Goal: Task Accomplishment & Management: Complete application form

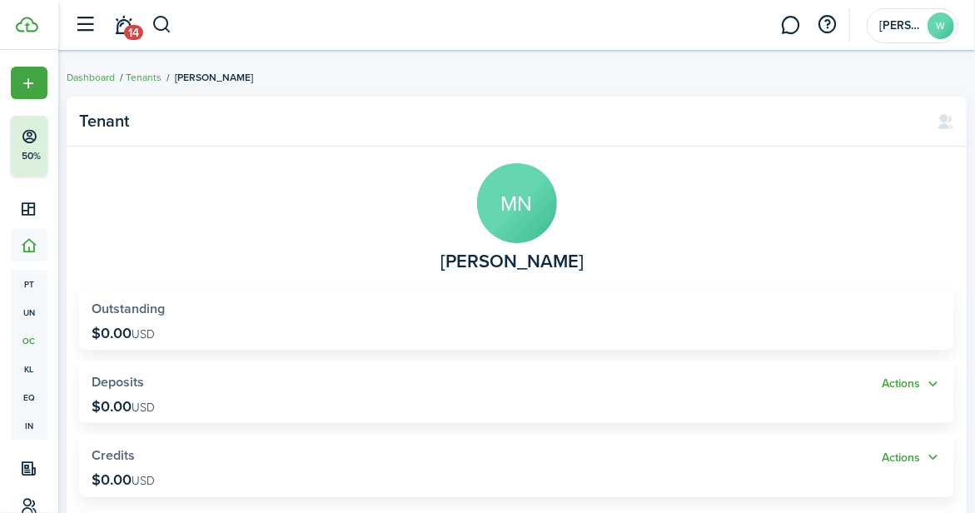
scroll to position [167, 0]
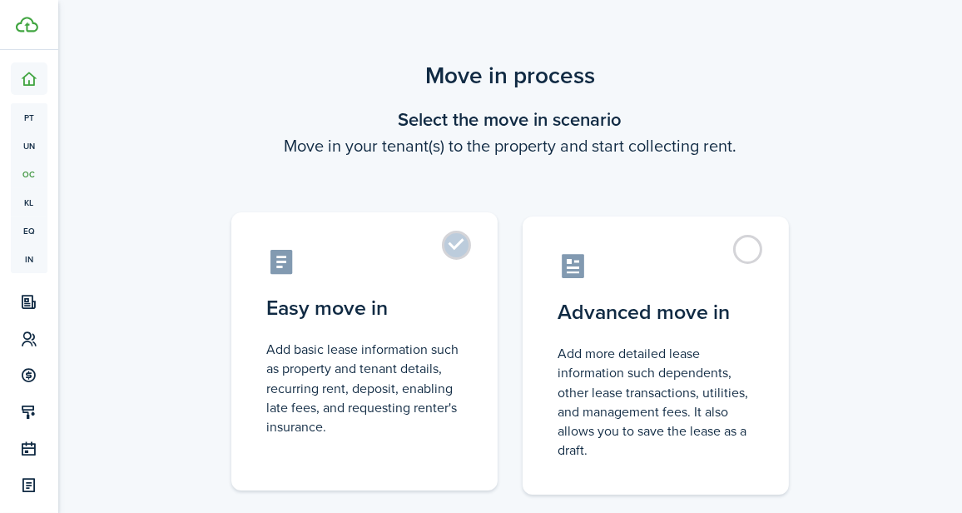
drag, startPoint x: 445, startPoint y: 248, endPoint x: 501, endPoint y: 254, distance: 56.1
click at [447, 249] on label "Easy move in Add basic lease information such as property and tenant details, r…" at bounding box center [364, 351] width 266 height 278
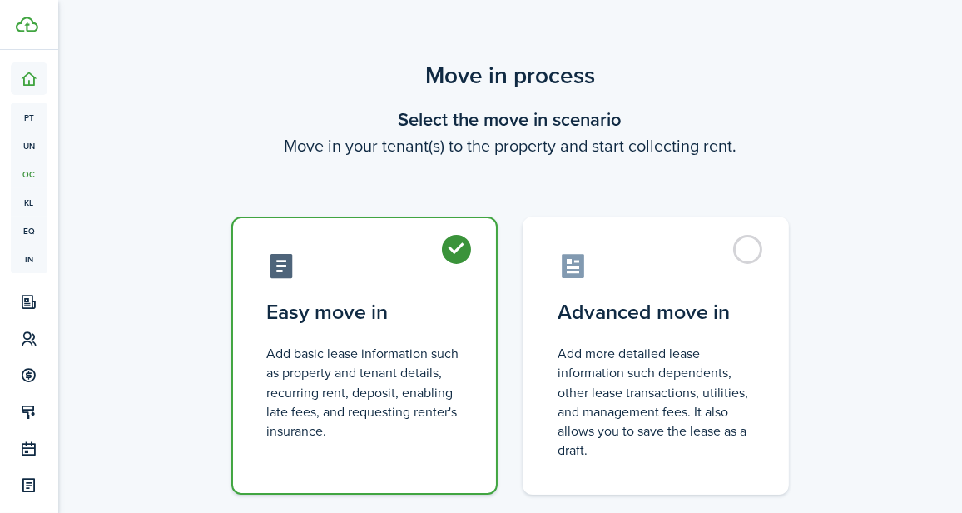
radio input "true"
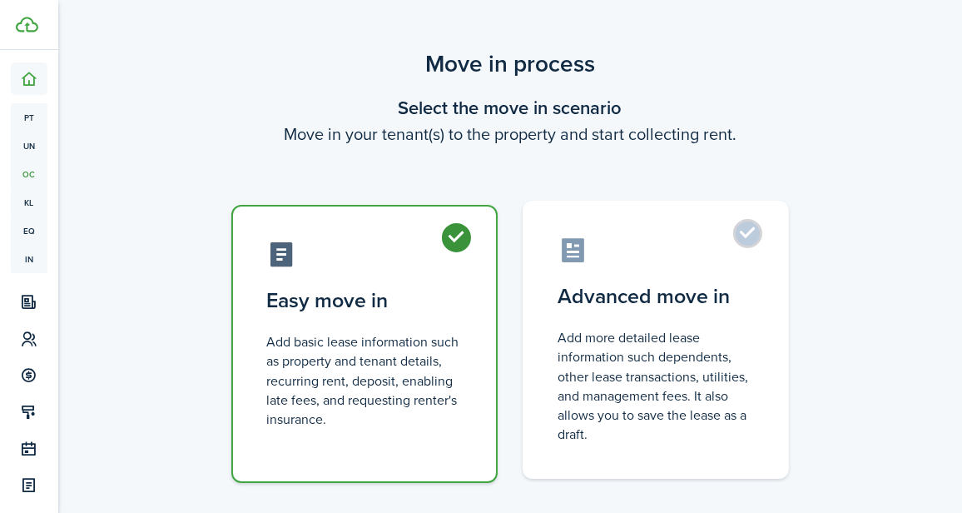
scroll to position [105, 0]
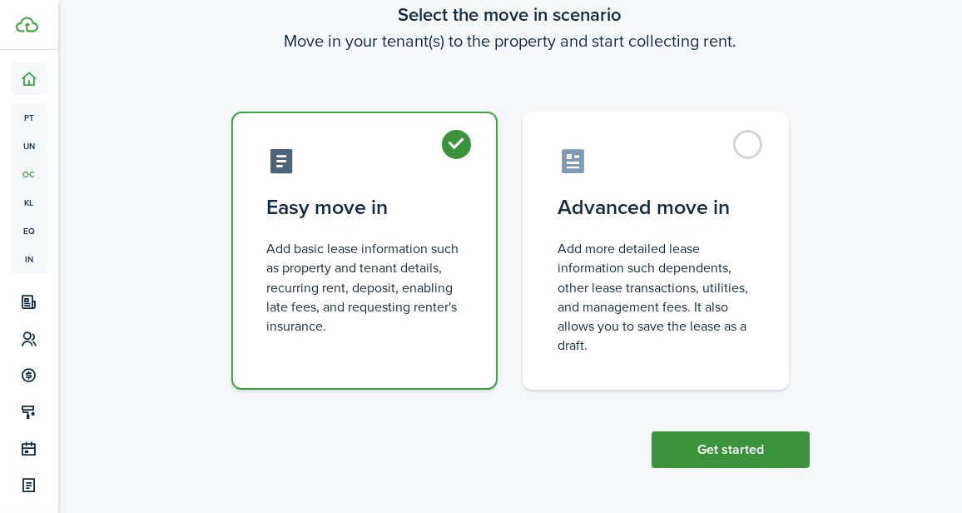
drag, startPoint x: 752, startPoint y: 448, endPoint x: 756, endPoint y: 440, distance: 9.3
click at [752, 447] on button "Get started" at bounding box center [731, 449] width 158 height 37
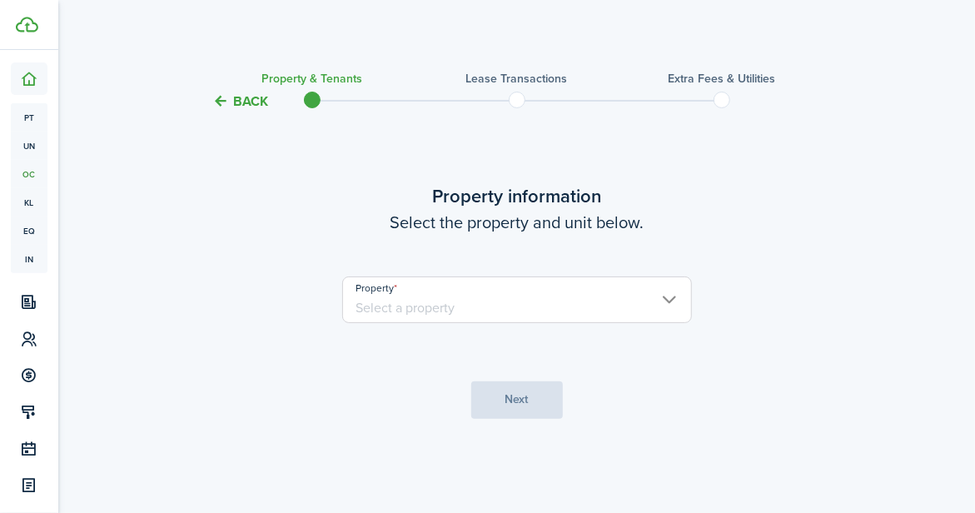
click at [544, 302] on input "Property" at bounding box center [517, 299] width 350 height 47
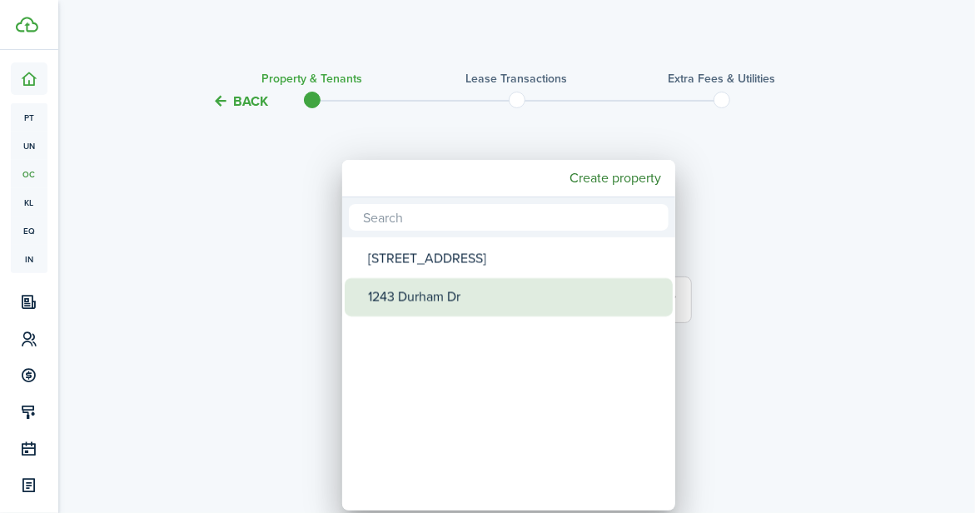
click at [492, 285] on div "1243 Durham Dr" at bounding box center [515, 297] width 295 height 38
type input "1243 Durham Dr"
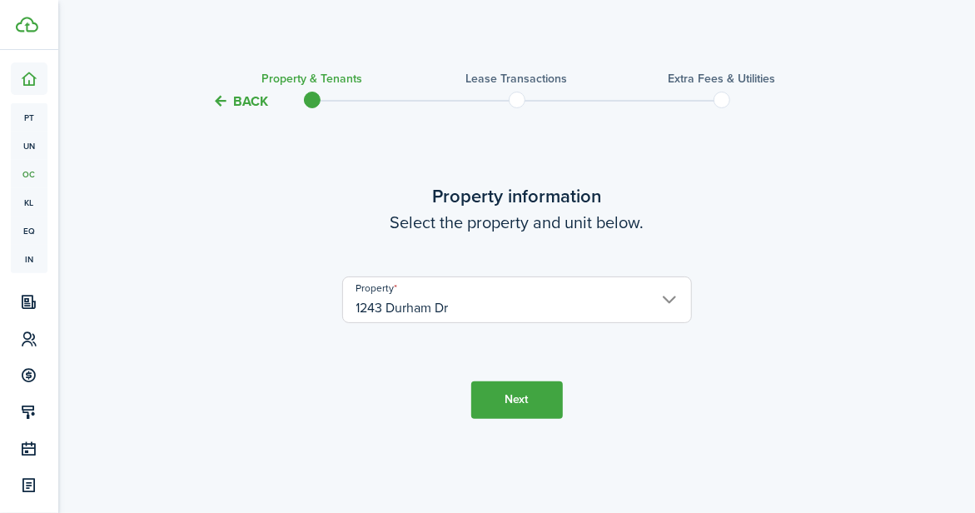
click at [490, 406] on button "Next" at bounding box center [517, 399] width 92 height 37
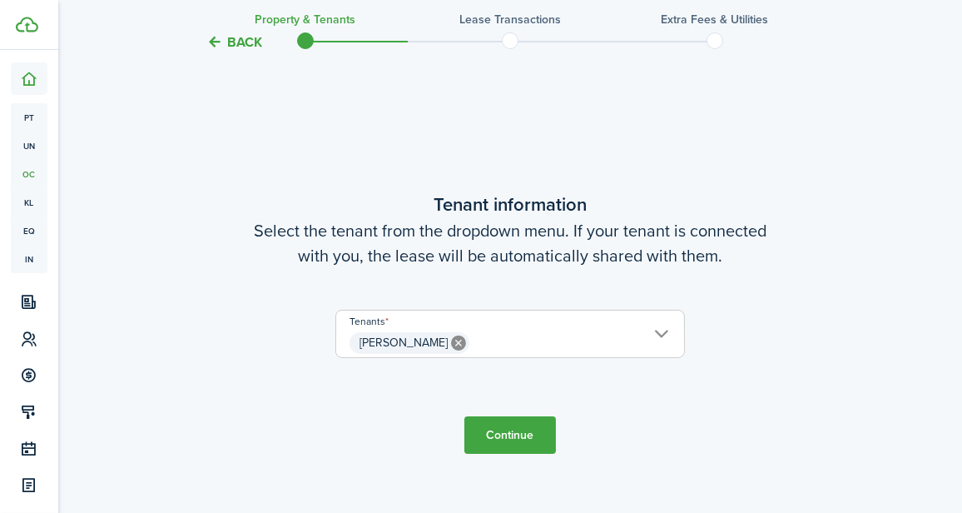
click at [537, 440] on button "Continue" at bounding box center [511, 434] width 92 height 37
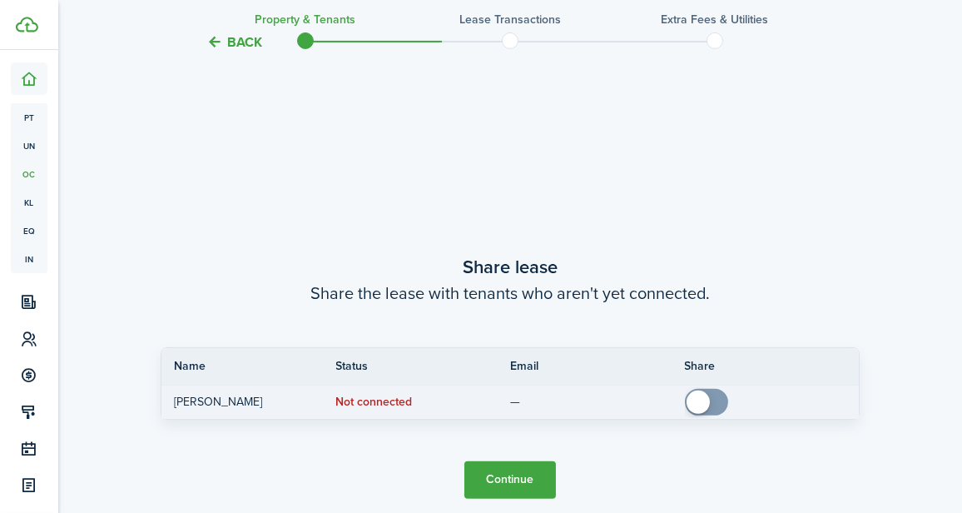
scroll to position [914, 0]
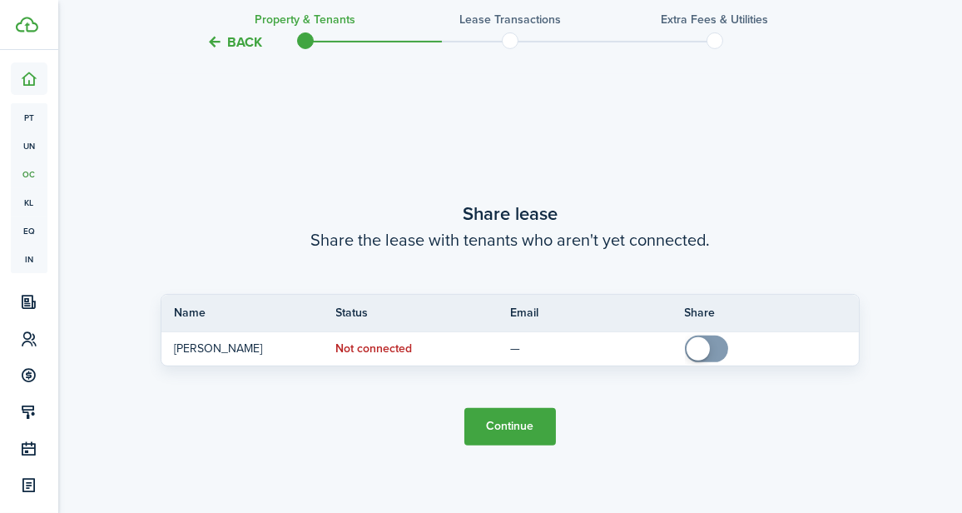
click at [508, 418] on button "Continue" at bounding box center [511, 426] width 92 height 37
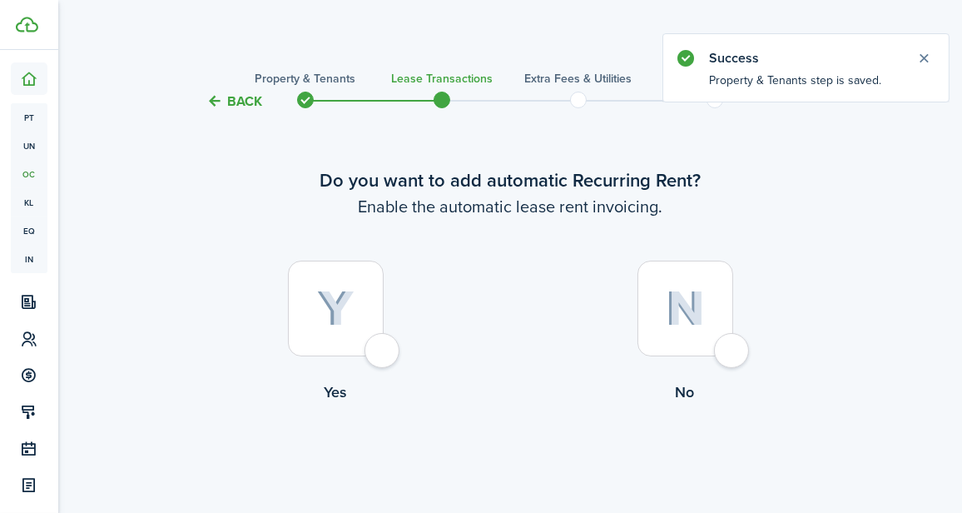
click at [331, 305] on img at bounding box center [335, 309] width 37 height 37
radio input "true"
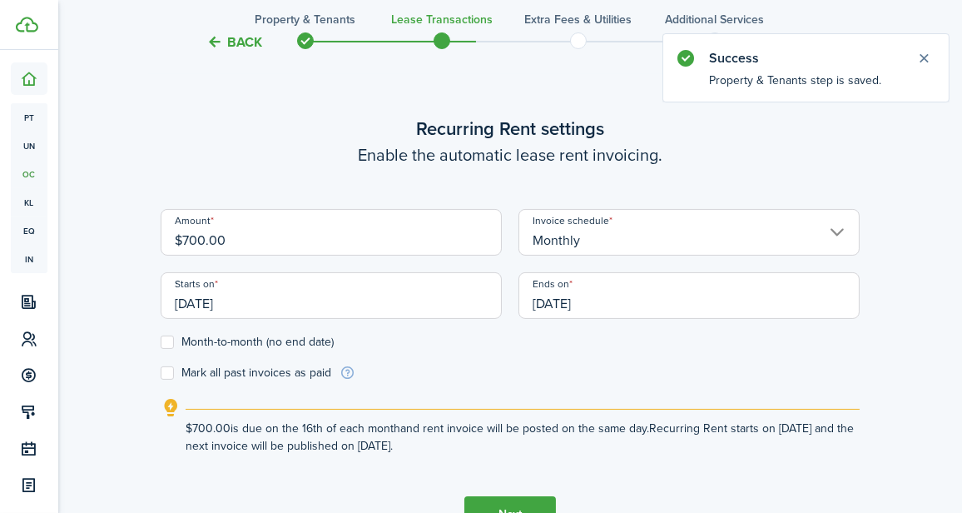
scroll to position [458, 0]
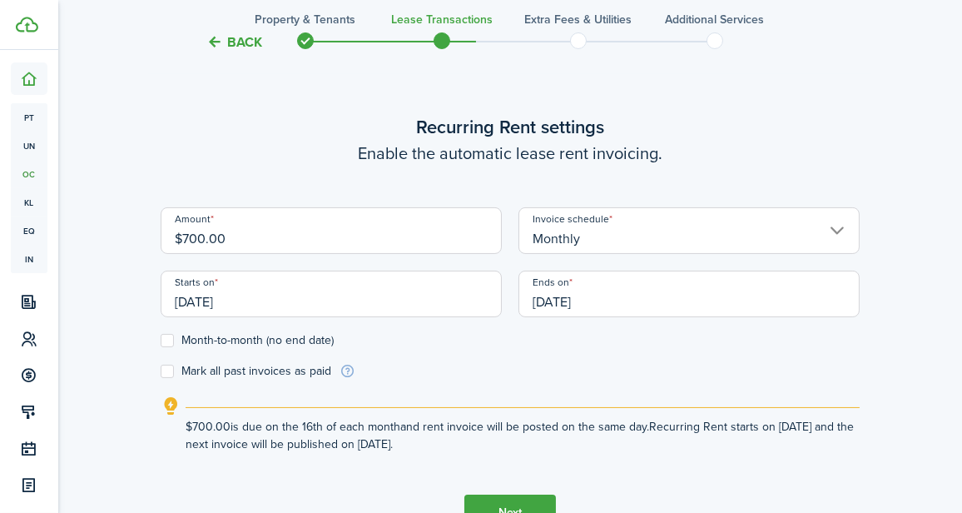
click at [359, 231] on input "$700.00" at bounding box center [331, 230] width 341 height 47
click at [640, 219] on input "Monthly" at bounding box center [689, 230] width 341 height 47
type input "$185.00"
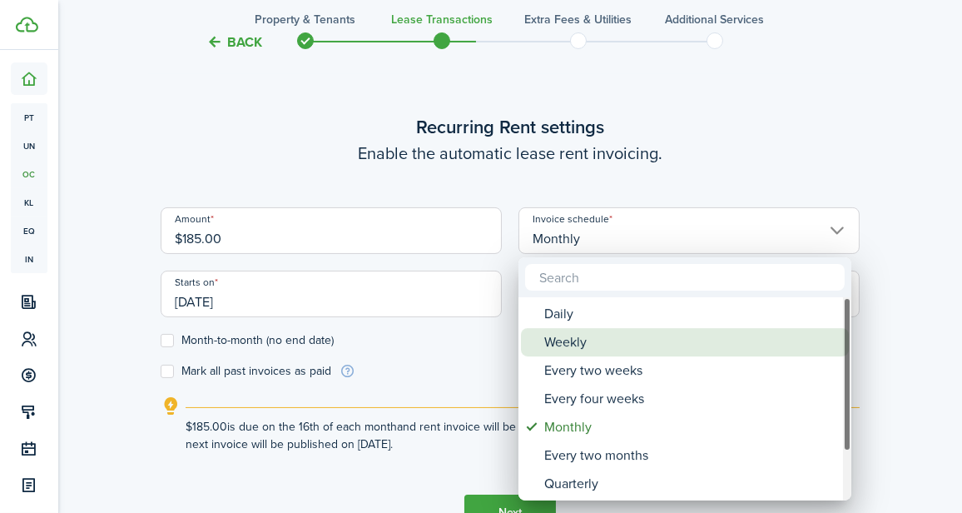
click at [624, 335] on div "Weekly" at bounding box center [692, 342] width 295 height 28
type input "Weekly"
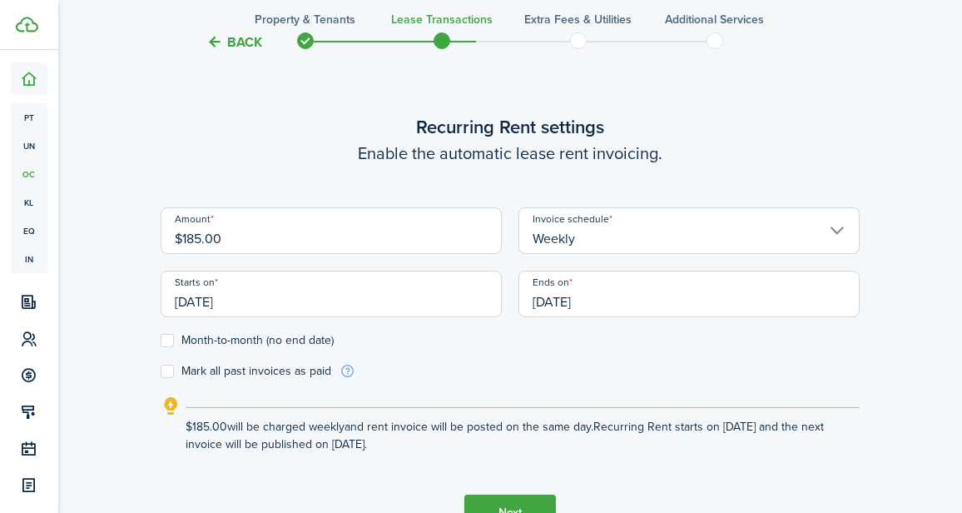
click at [260, 346] on label "Month-to-month (no end date)" at bounding box center [247, 340] width 173 height 13
click at [161, 341] on input "Month-to-month (no end date)" at bounding box center [160, 340] width 1 height 1
checkbox input "true"
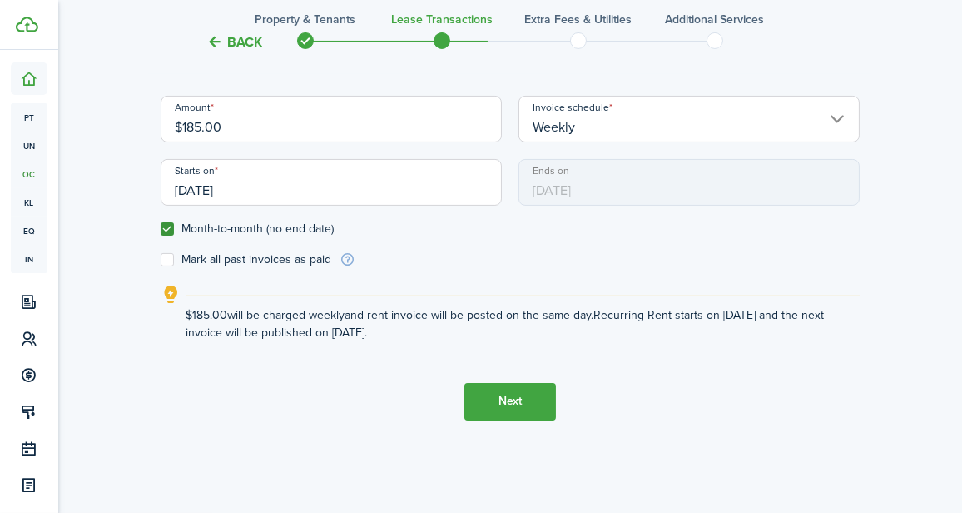
click at [521, 403] on button "Next" at bounding box center [511, 401] width 92 height 37
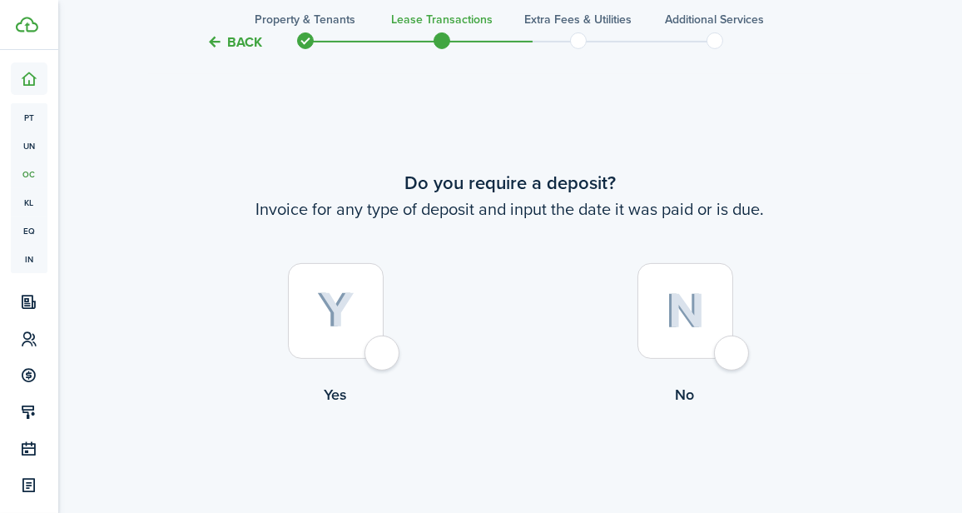
scroll to position [971, 0]
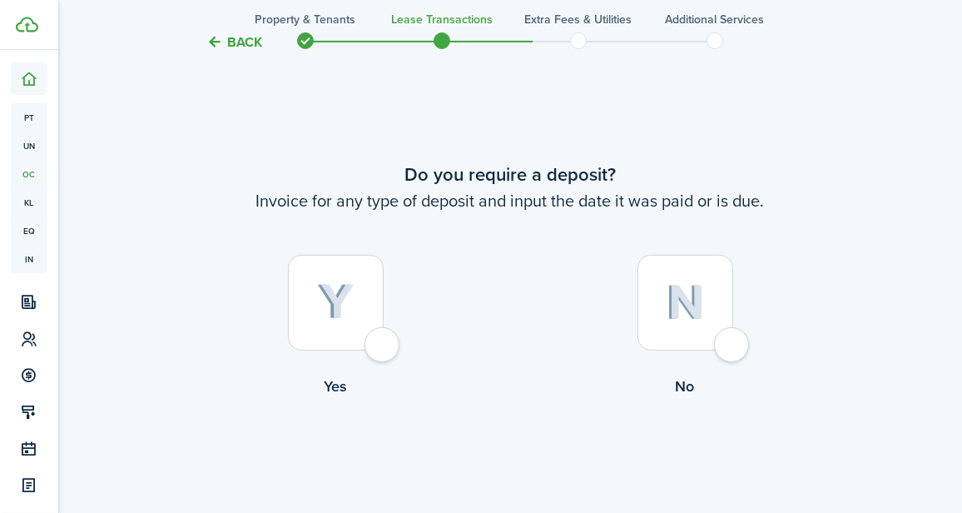
drag, startPoint x: 366, startPoint y: 333, endPoint x: 373, endPoint y: 337, distance: 8.6
click at [366, 334] on div at bounding box center [336, 303] width 96 height 96
radio input "true"
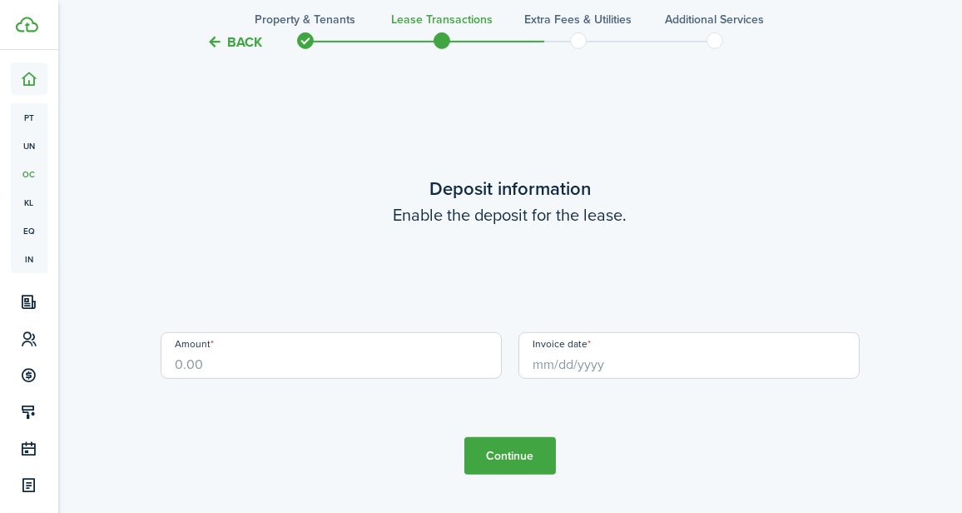
scroll to position [1484, 0]
click at [371, 352] on input "Amount" at bounding box center [331, 353] width 341 height 47
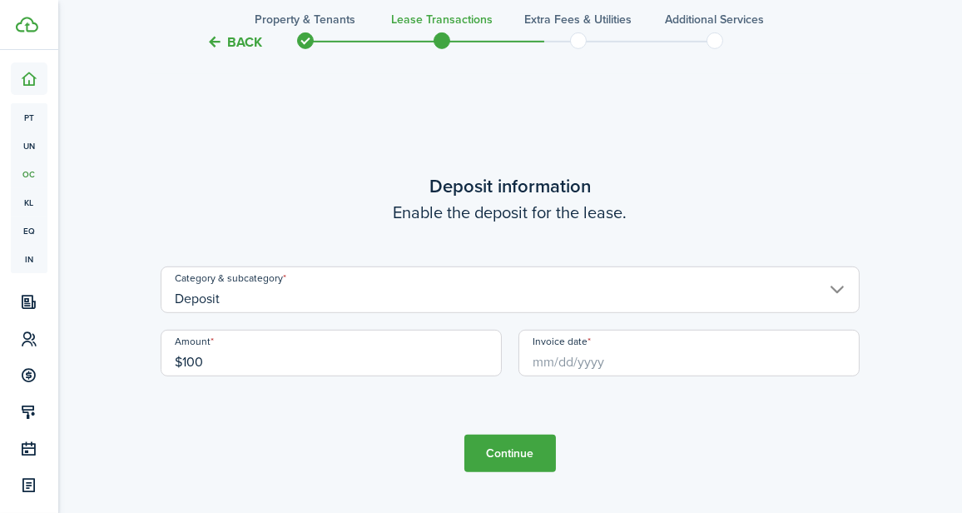
click at [590, 359] on input "Invoice date" at bounding box center [689, 353] width 341 height 47
type input "$100.00"
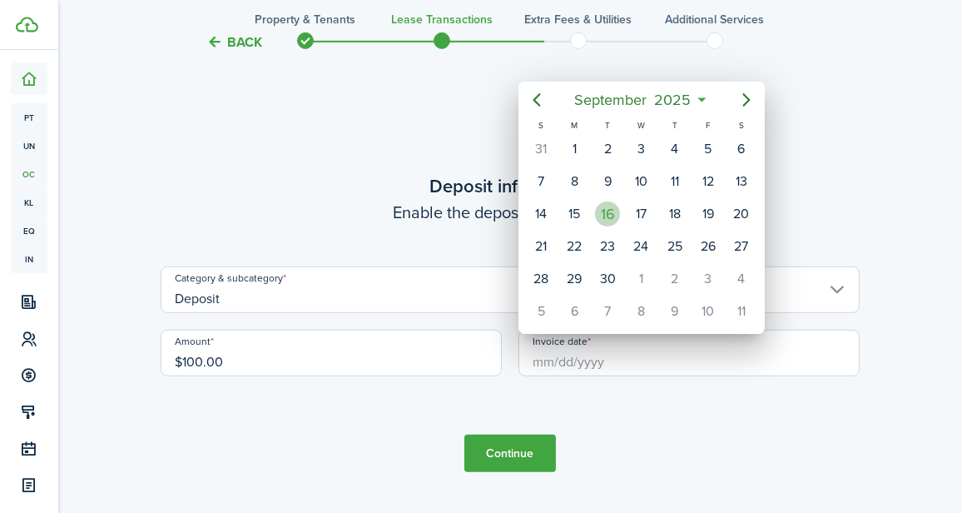
click at [598, 213] on div "16" at bounding box center [607, 213] width 25 height 25
type input "[DATE]"
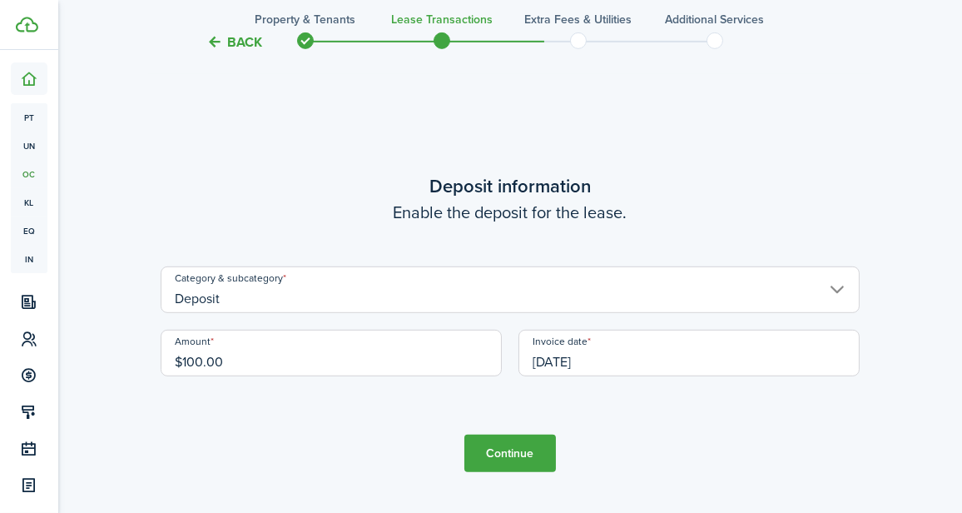
click at [495, 457] on button "Continue" at bounding box center [511, 453] width 92 height 37
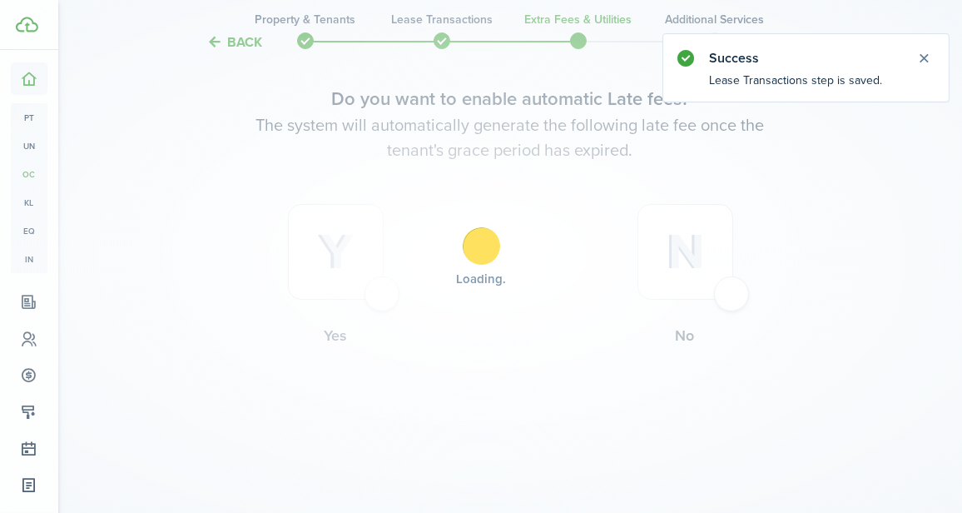
scroll to position [0, 0]
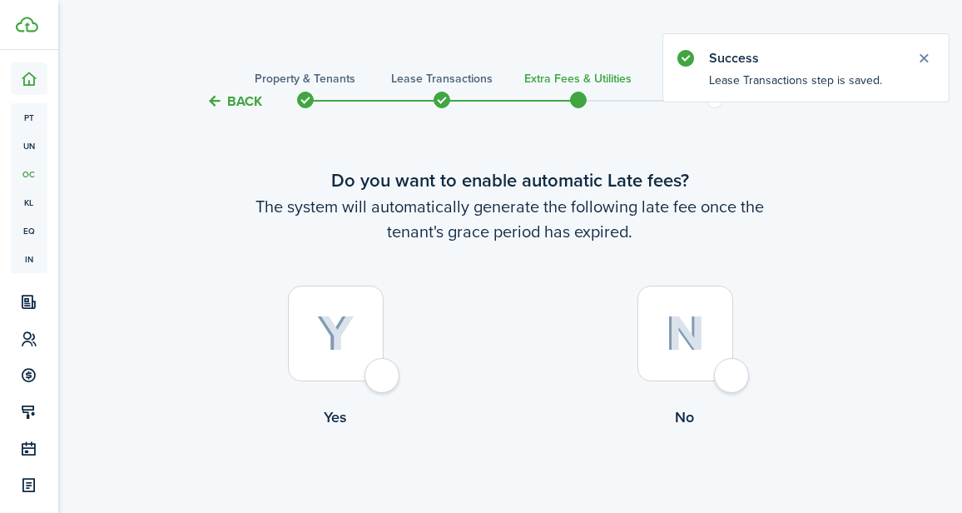
click at [371, 365] on div at bounding box center [336, 334] width 96 height 96
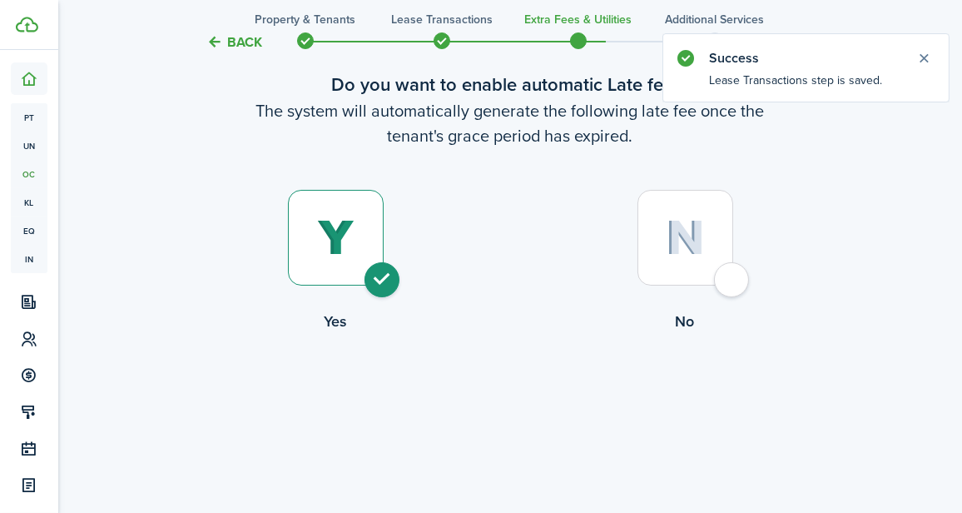
scroll to position [66, 0]
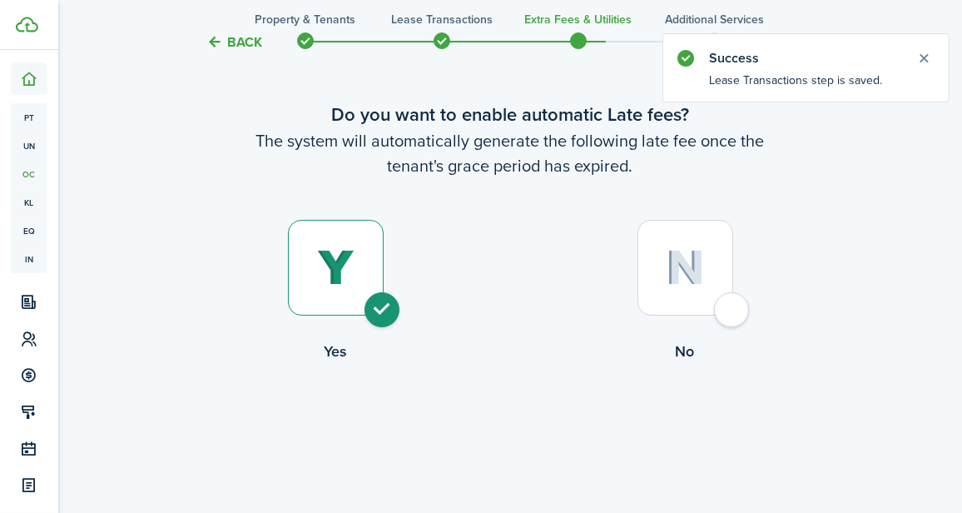
click at [668, 283] on img at bounding box center [685, 268] width 39 height 36
radio input "false"
radio input "true"
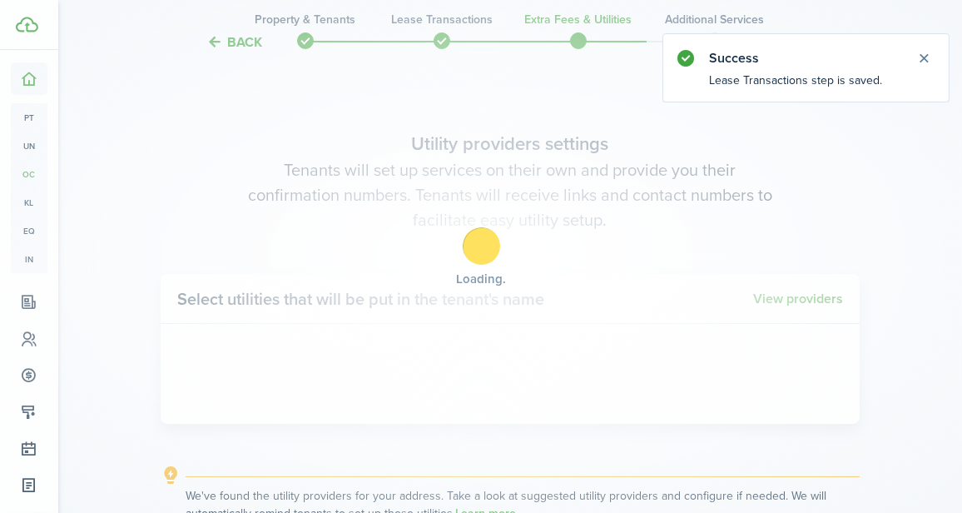
scroll to position [482, 0]
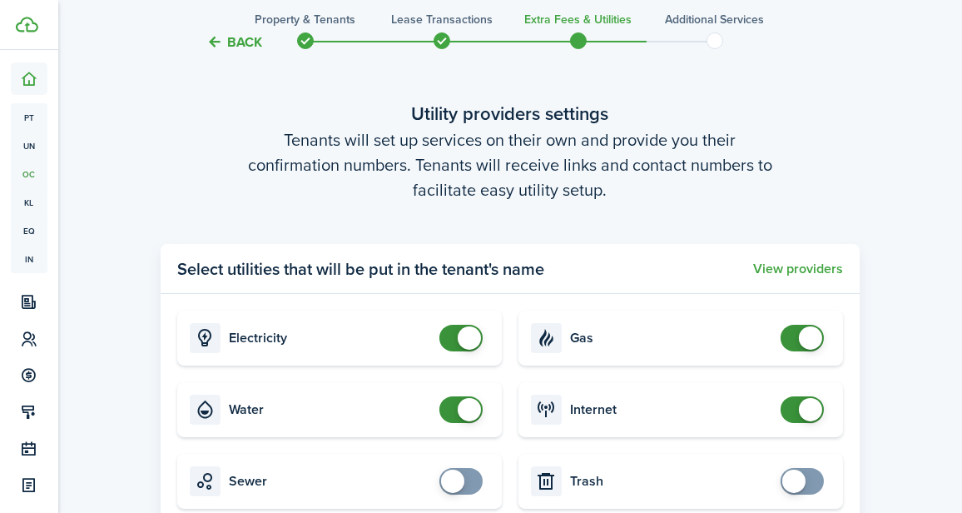
click at [476, 331] on mbsc-switch at bounding box center [465, 338] width 50 height 27
drag, startPoint x: 459, startPoint y: 336, endPoint x: 467, endPoint y: 336, distance: 8.4
click at [466, 335] on span at bounding box center [469, 337] width 23 height 23
drag, startPoint x: 470, startPoint y: 343, endPoint x: 431, endPoint y: 350, distance: 39.7
checkbox input "false"
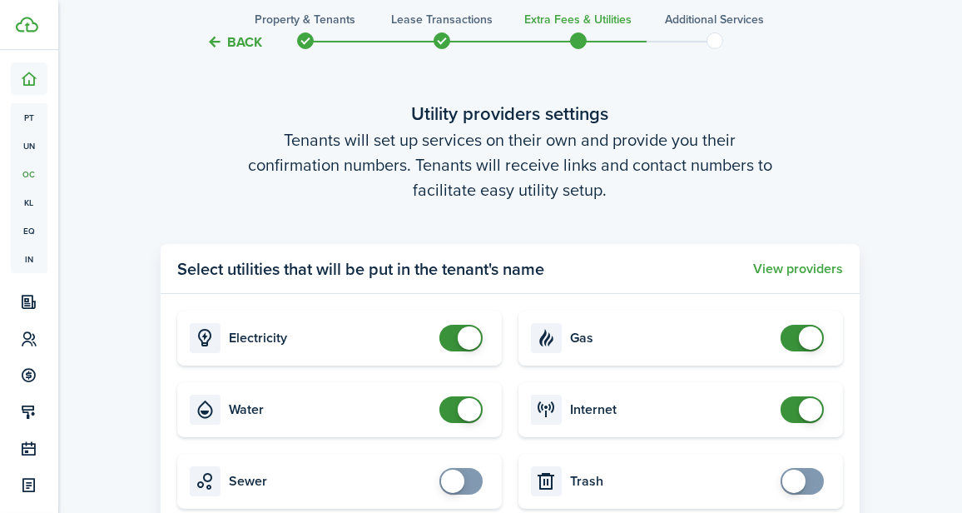
click at [453, 347] on span at bounding box center [461, 338] width 17 height 27
drag, startPoint x: 461, startPoint y: 409, endPoint x: 397, endPoint y: 410, distance: 64.1
checkbox input "false"
click at [393, 410] on card "Water" at bounding box center [339, 409] width 325 height 55
drag, startPoint x: 790, startPoint y: 341, endPoint x: 773, endPoint y: 354, distance: 20.8
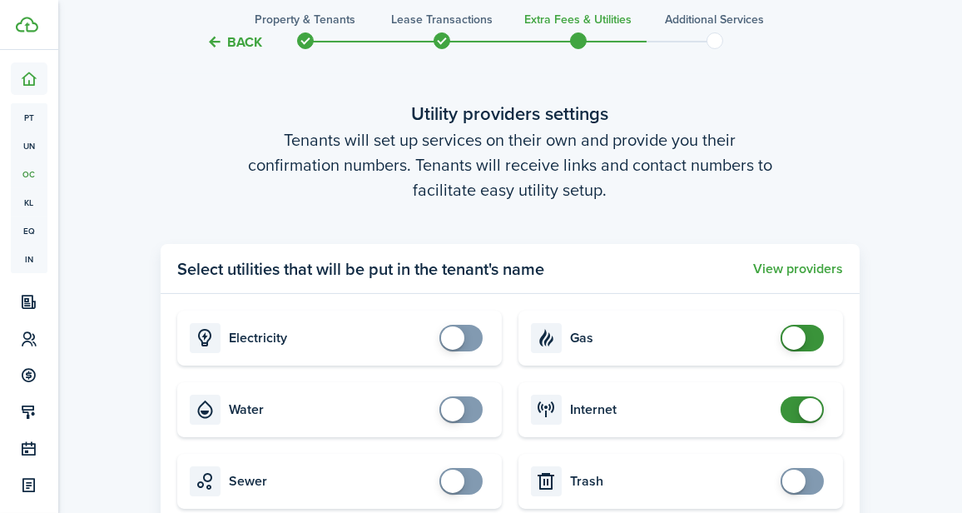
checkbox input "false"
click at [729, 352] on card "Gas" at bounding box center [681, 338] width 325 height 55
drag, startPoint x: 810, startPoint y: 409, endPoint x: 700, endPoint y: 408, distance: 109.9
checkbox input "false"
click at [690, 407] on card "Internet" at bounding box center [681, 409] width 325 height 55
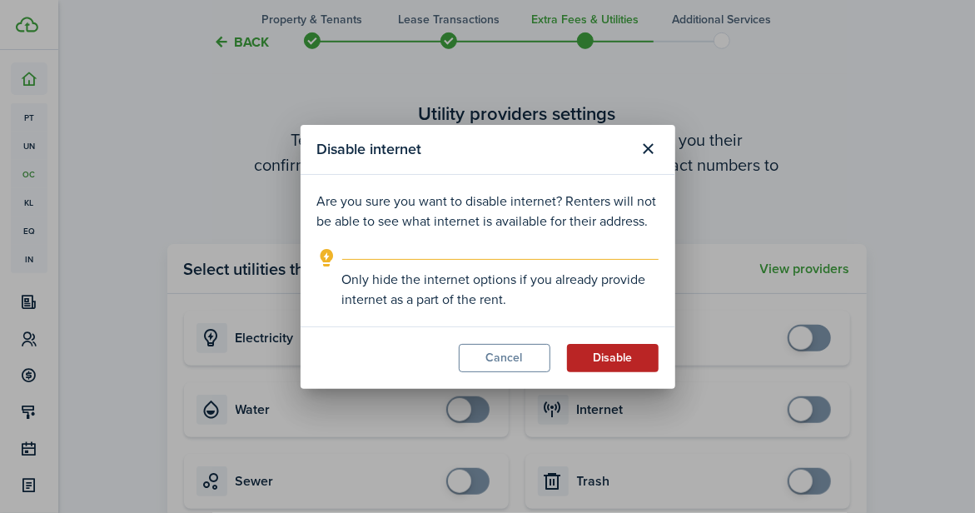
click at [600, 344] on button "Disable" at bounding box center [613, 358] width 92 height 28
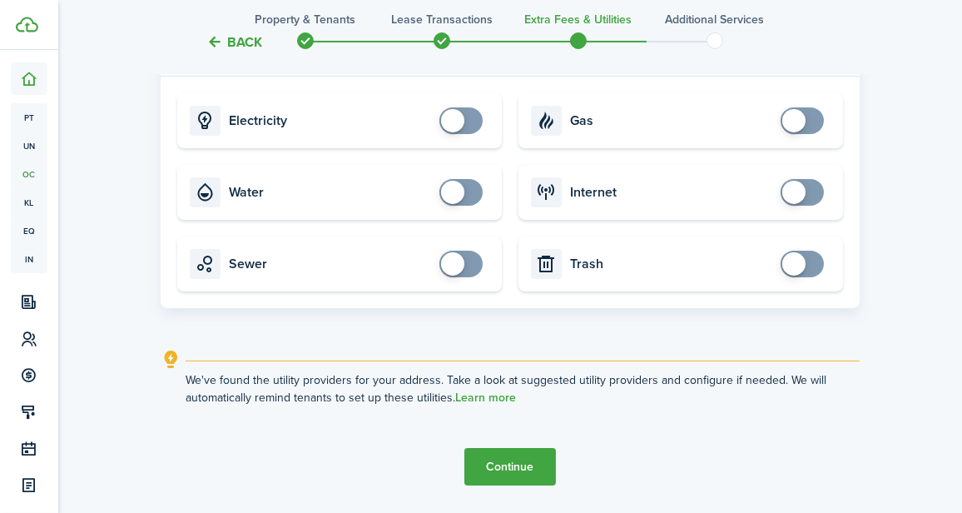
scroll to position [750, 0]
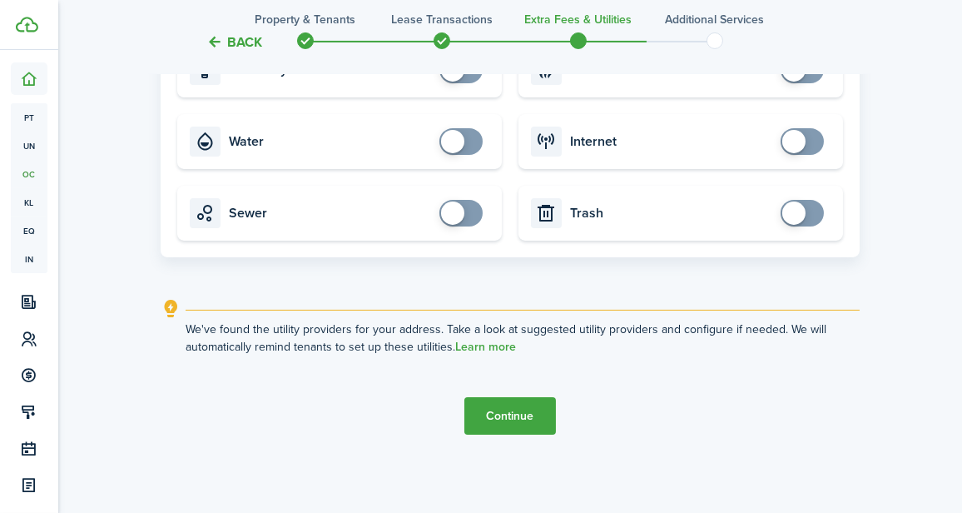
click at [500, 403] on button "Continue" at bounding box center [511, 415] width 92 height 37
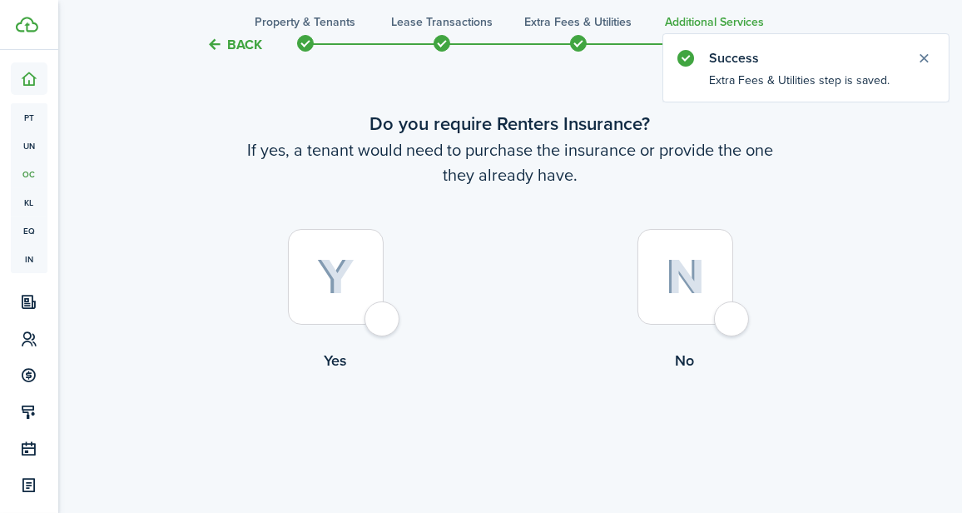
scroll to position [81, 0]
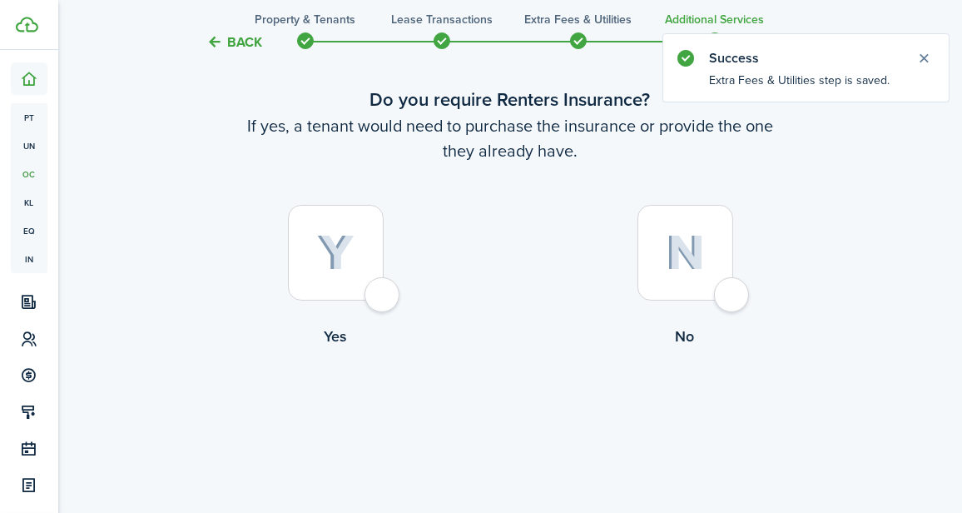
drag, startPoint x: 650, startPoint y: 256, endPoint x: 660, endPoint y: 261, distance: 11.6
click at [658, 256] on div at bounding box center [686, 253] width 96 height 96
radio input "true"
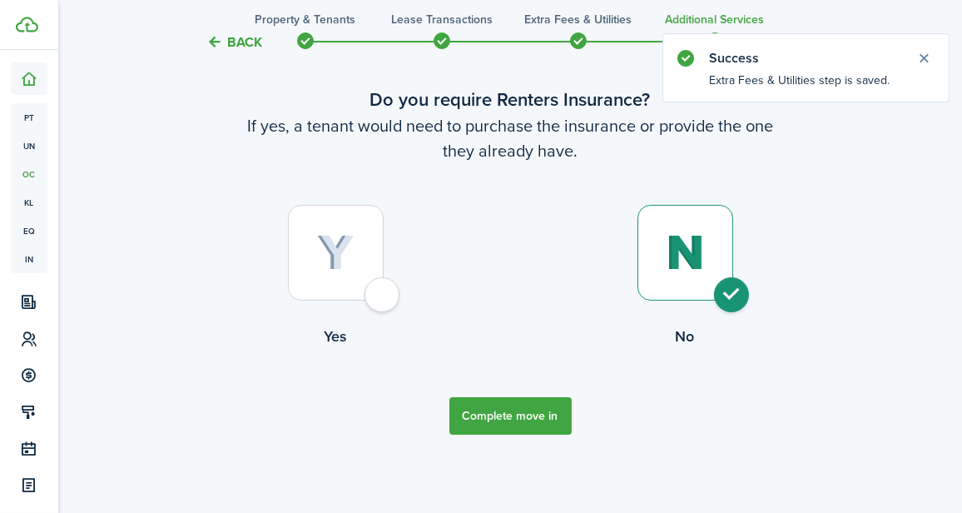
click at [530, 412] on button "Complete move in" at bounding box center [511, 415] width 122 height 37
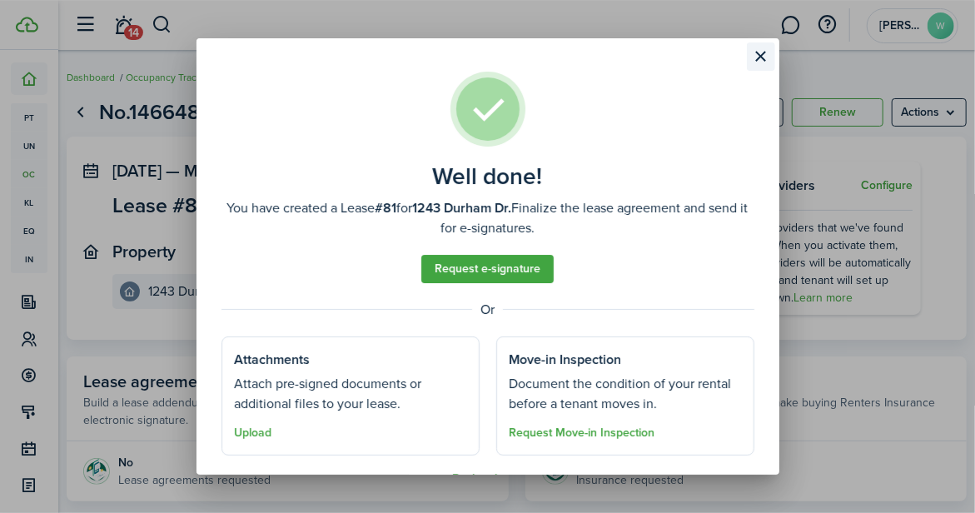
click at [759, 55] on button "Close modal" at bounding box center [761, 56] width 28 height 28
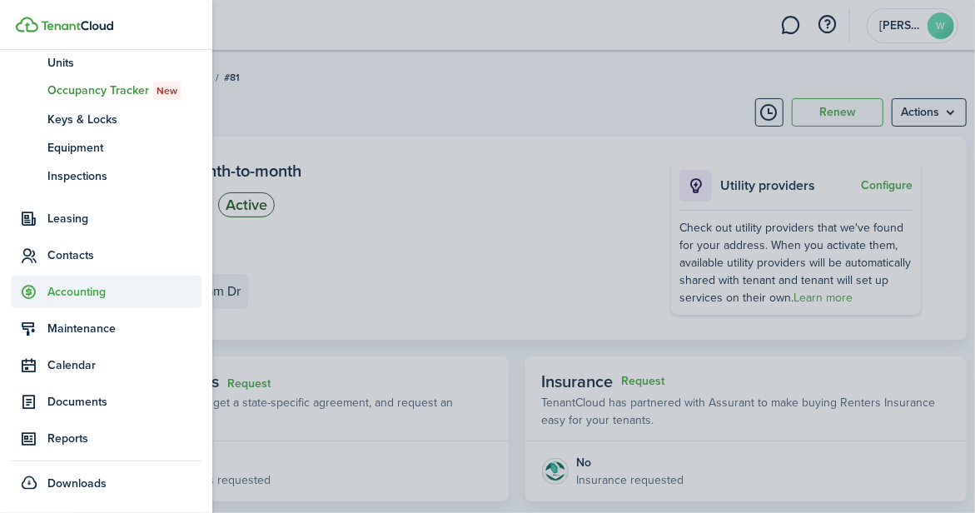
click at [74, 296] on span "Accounting" at bounding box center [124, 291] width 154 height 17
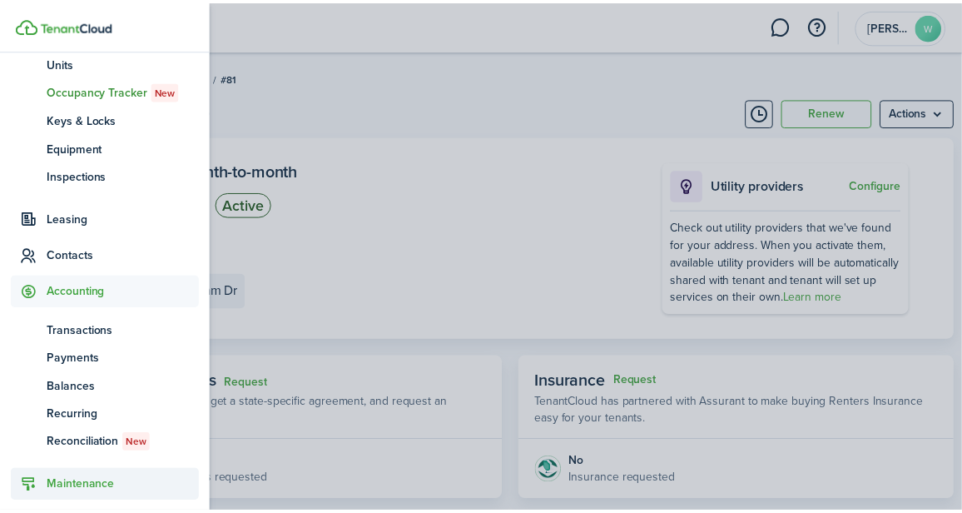
scroll to position [249, 0]
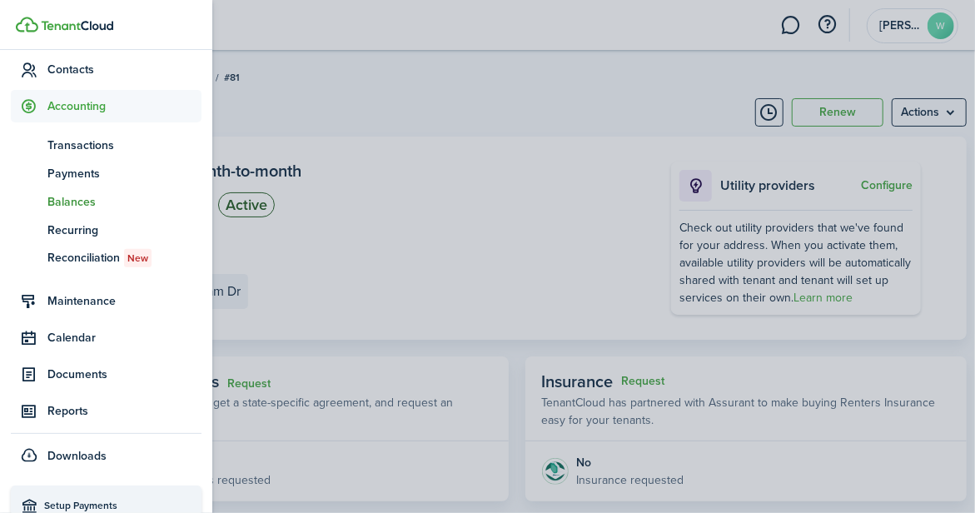
click at [89, 196] on span "Balances" at bounding box center [124, 201] width 154 height 17
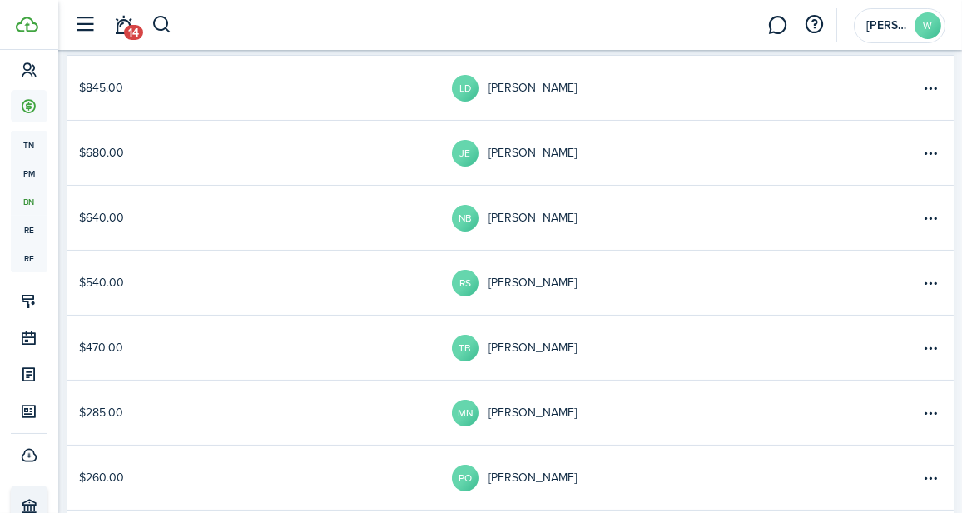
scroll to position [416, 0]
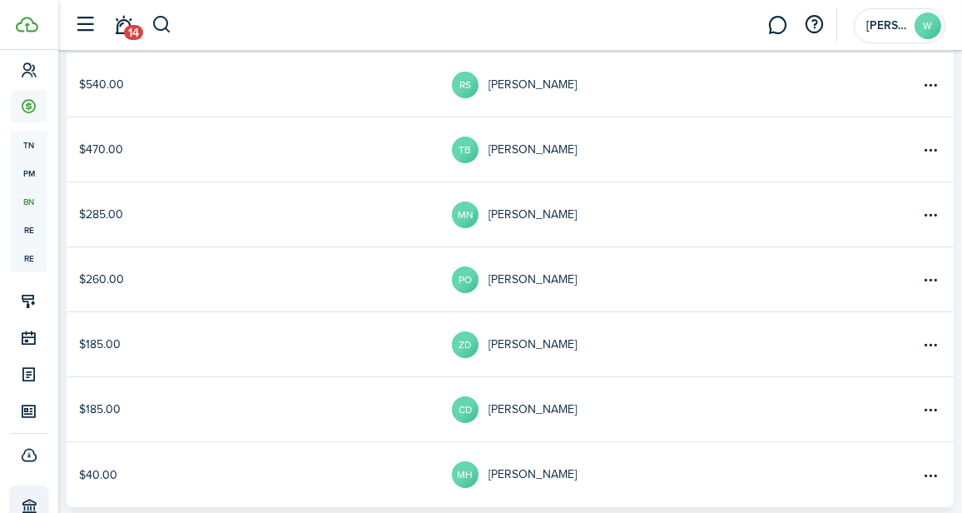
click at [562, 217] on table-profile-info-text "[PERSON_NAME]" at bounding box center [533, 214] width 88 height 13
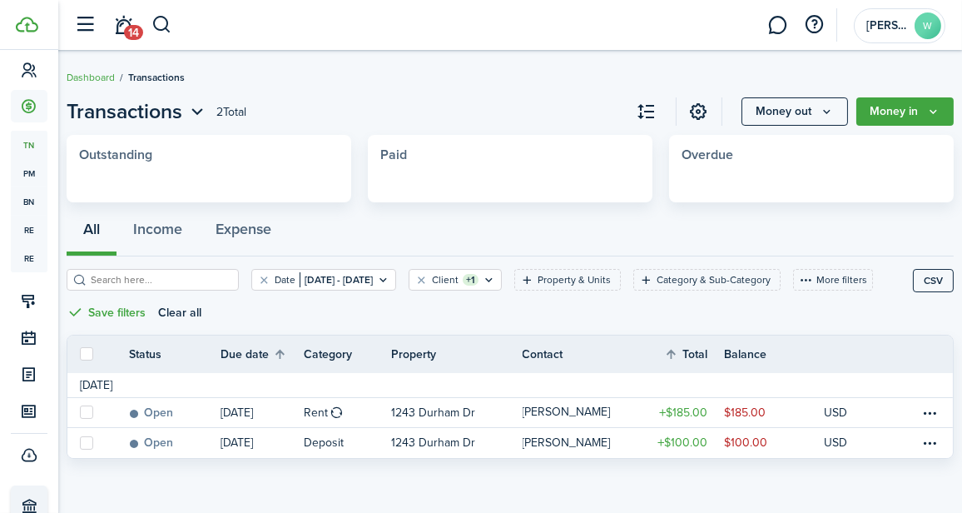
scroll to position [1, 0]
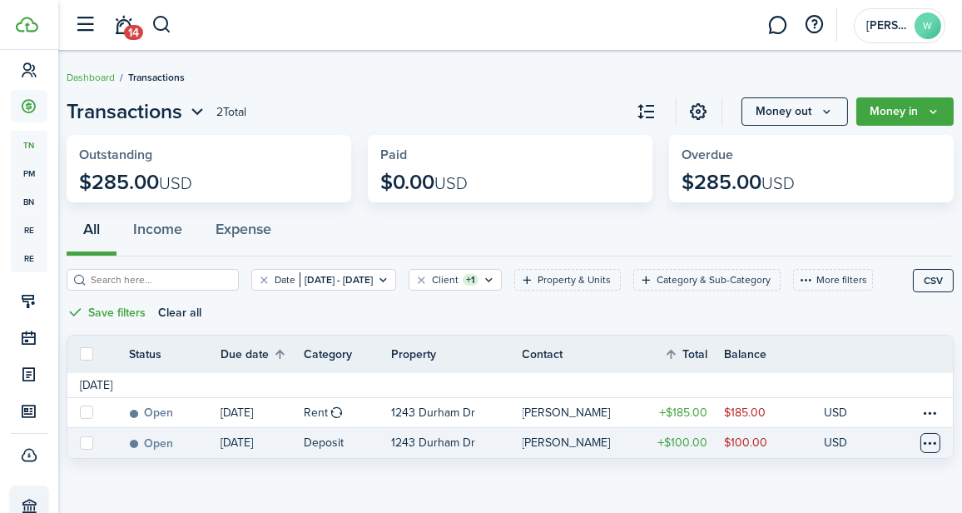
click at [928, 440] on table-menu-btn-icon at bounding box center [931, 443] width 20 height 20
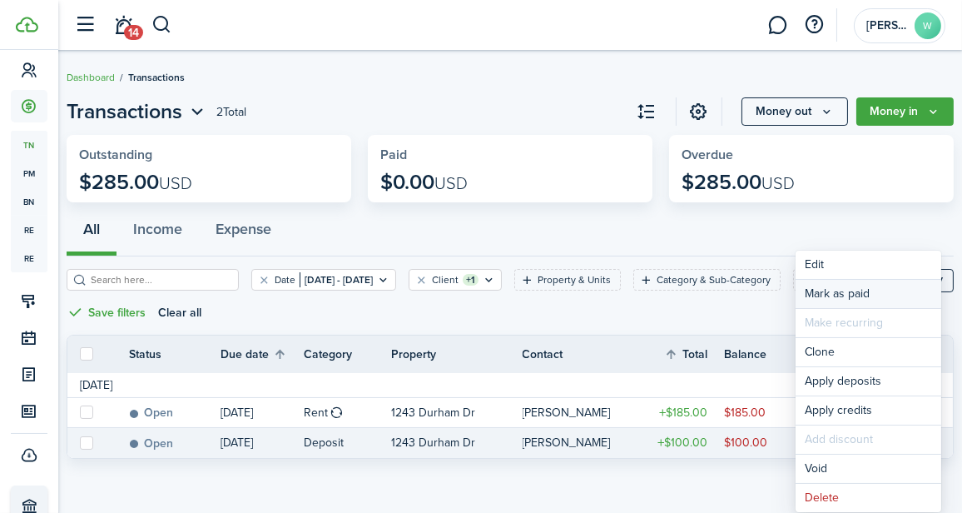
click at [858, 294] on link "Mark as paid" at bounding box center [869, 294] width 146 height 28
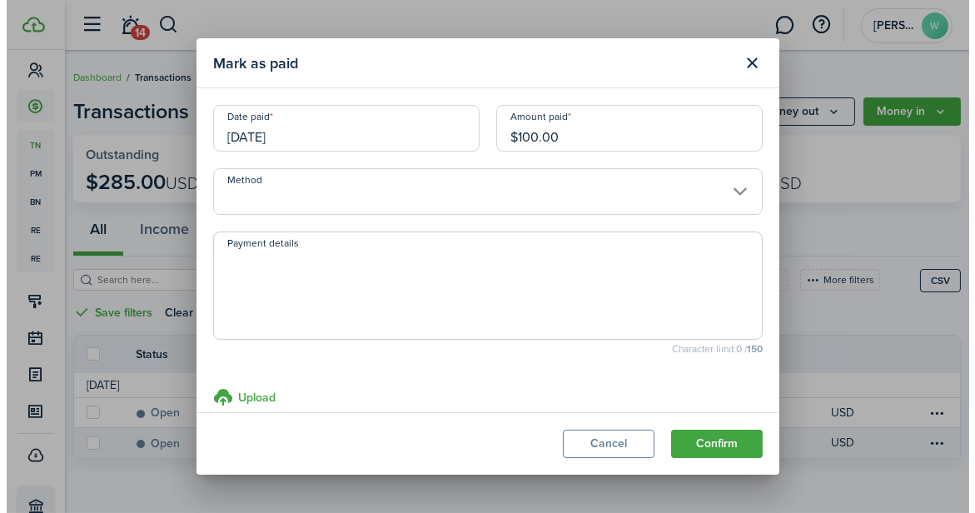
scroll to position [0, 0]
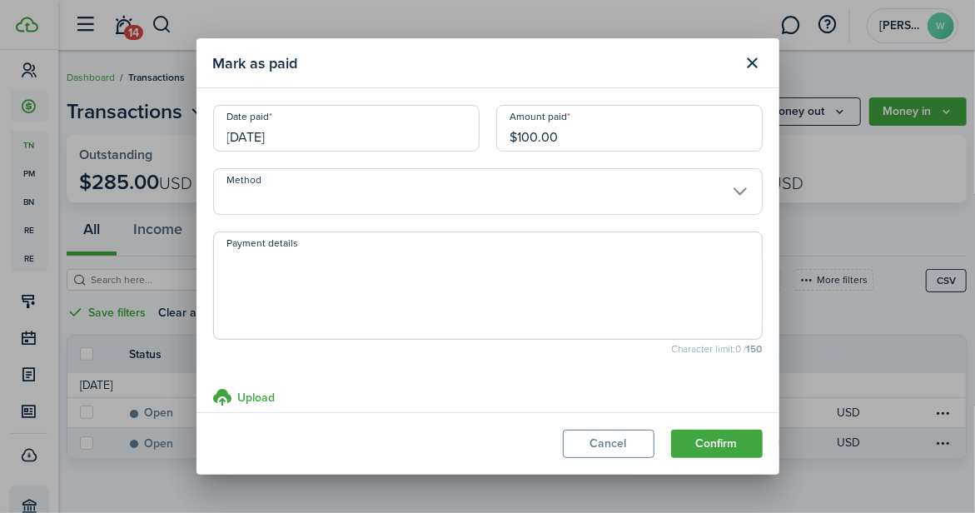
click at [369, 182] on input "Method" at bounding box center [488, 191] width 550 height 47
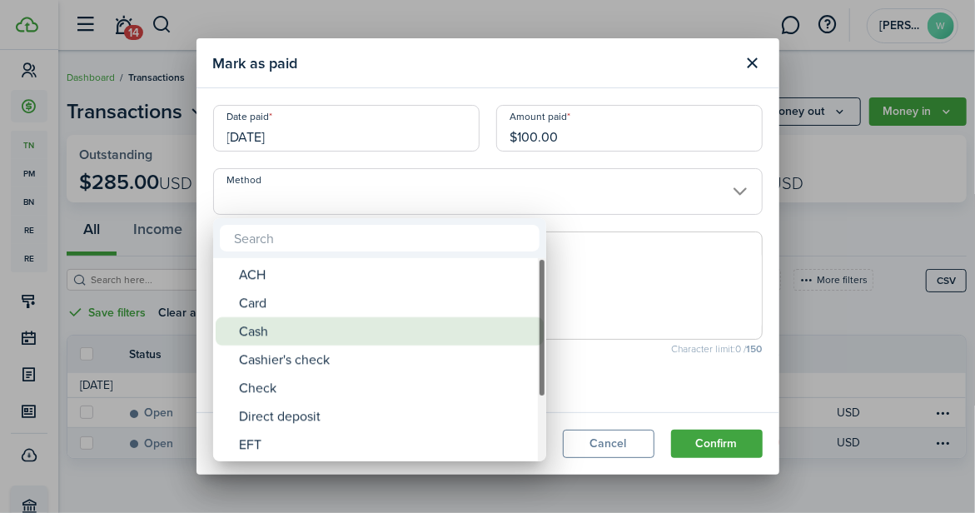
click at [349, 317] on div "Cash" at bounding box center [386, 331] width 295 height 28
type input "Cash"
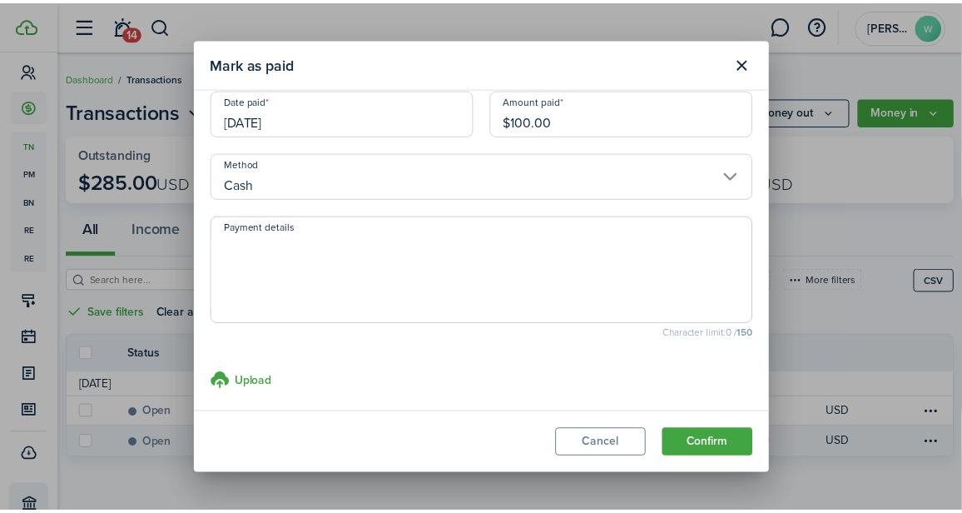
scroll to position [24, 0]
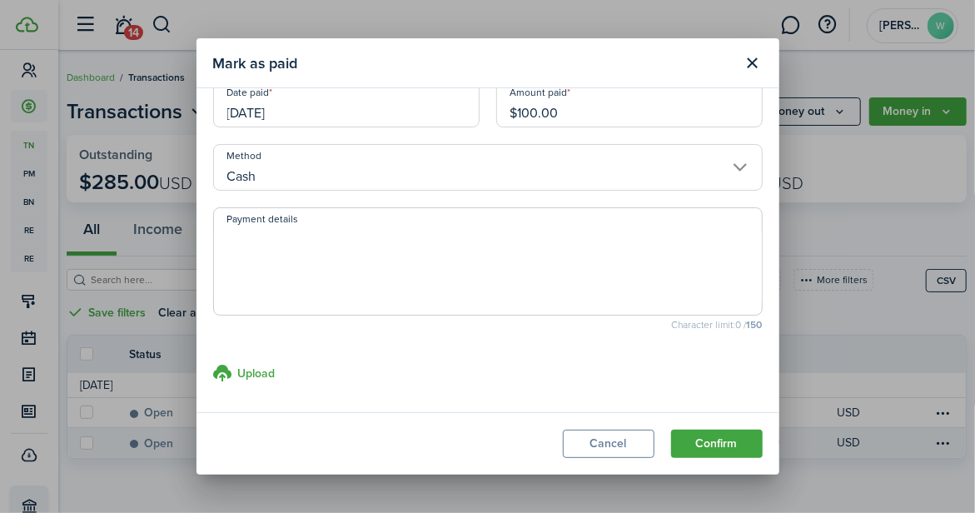
click at [724, 444] on button "Confirm" at bounding box center [717, 444] width 92 height 28
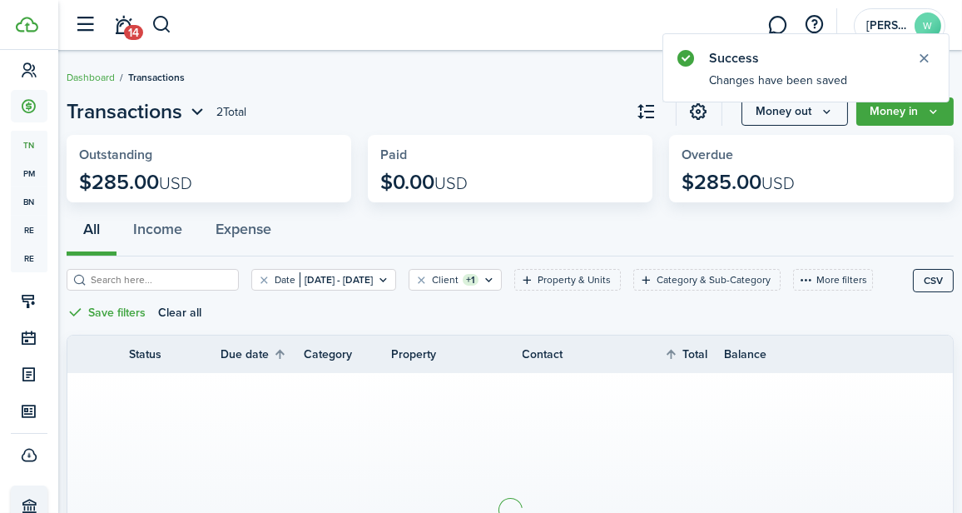
scroll to position [1, 0]
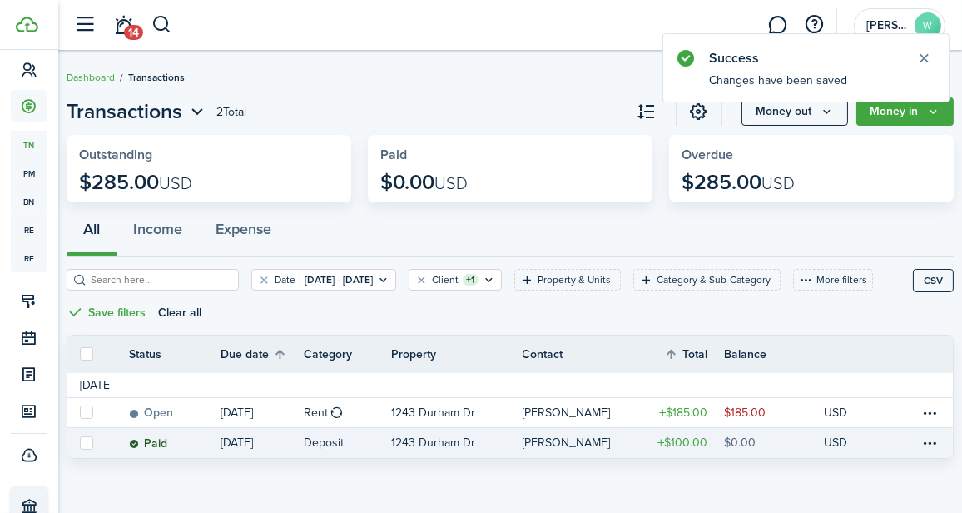
click at [658, 440] on table-amount-title "$100.00" at bounding box center [683, 442] width 50 height 17
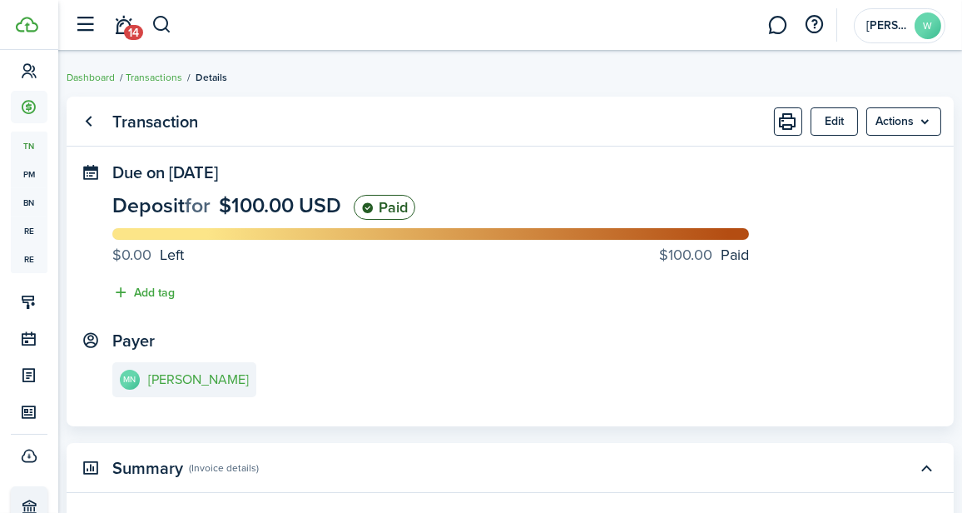
scroll to position [248, 0]
drag, startPoint x: 664, startPoint y: 350, endPoint x: 496, endPoint y: 350, distance: 168.2
click at [496, 350] on panel-main-section "Payer MN [PERSON_NAME]" at bounding box center [510, 366] width 796 height 71
